Goal: Information Seeking & Learning: Learn about a topic

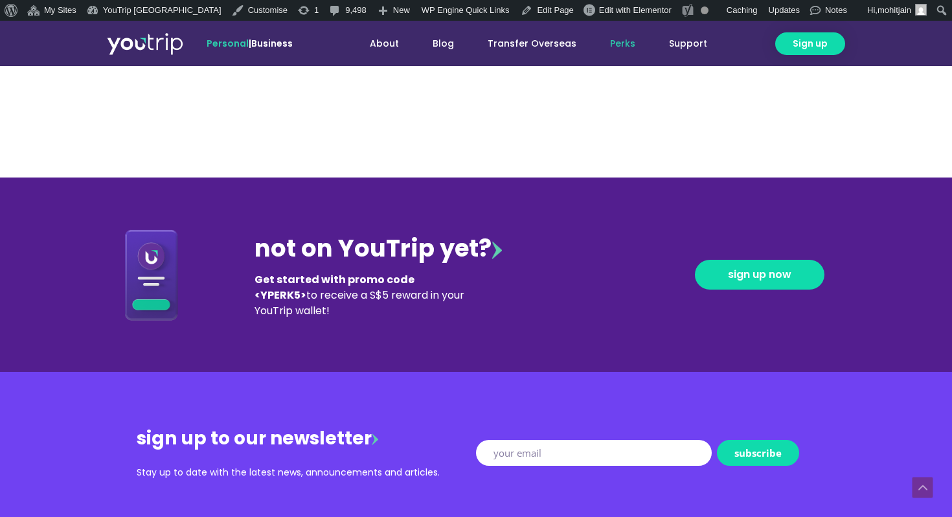
scroll to position [1574, 0]
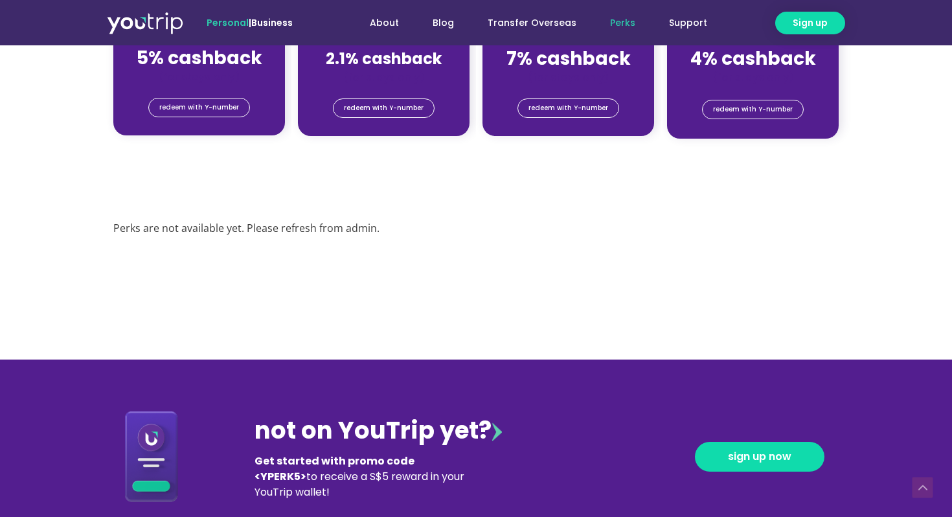
scroll to position [1167, 0]
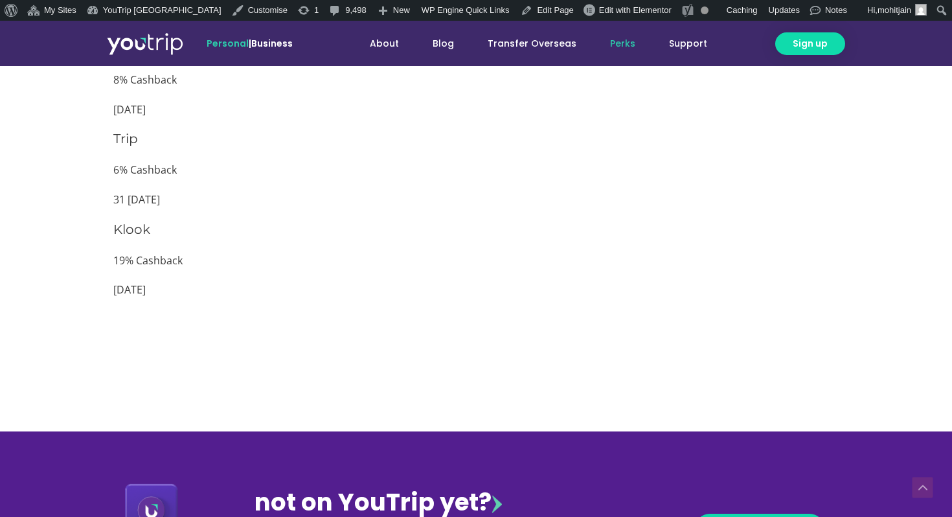
scroll to position [1375, 0]
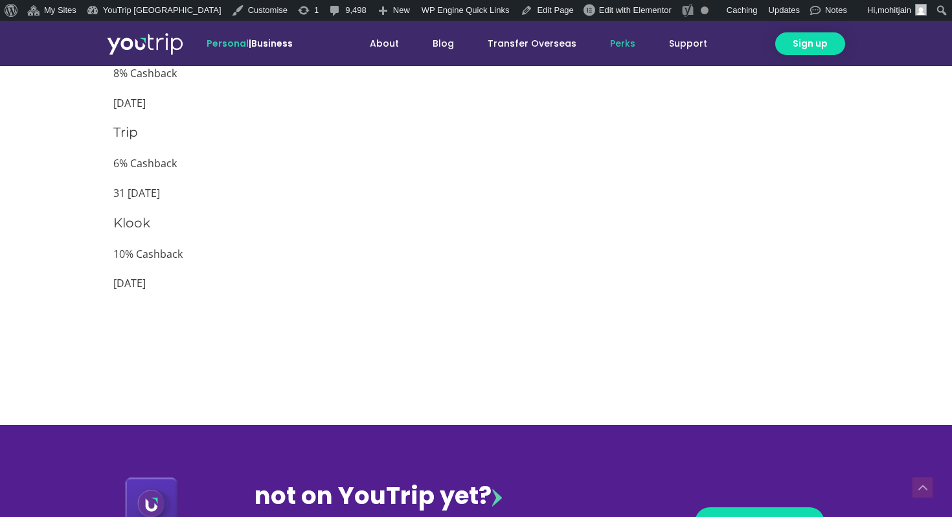
click at [124, 255] on p "10% Cashback" at bounding box center [476, 254] width 726 height 19
